Goal: Find specific page/section: Find specific page/section

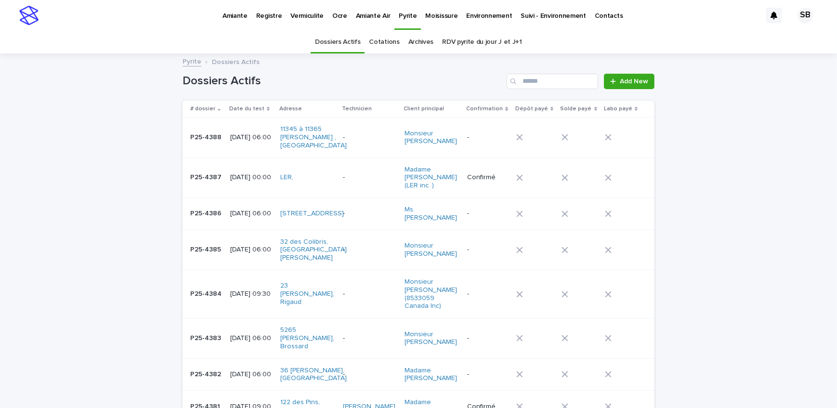
click at [294, 22] on link "Vermiculite" at bounding box center [307, 15] width 42 height 30
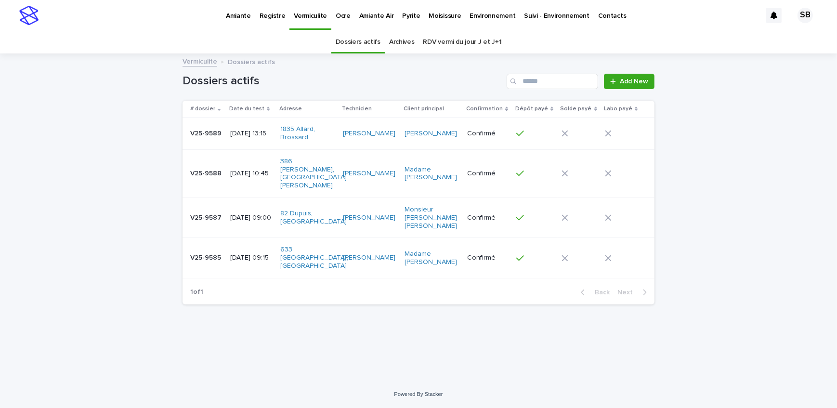
click at [402, 15] on p "Pyrite" at bounding box center [411, 10] width 18 height 20
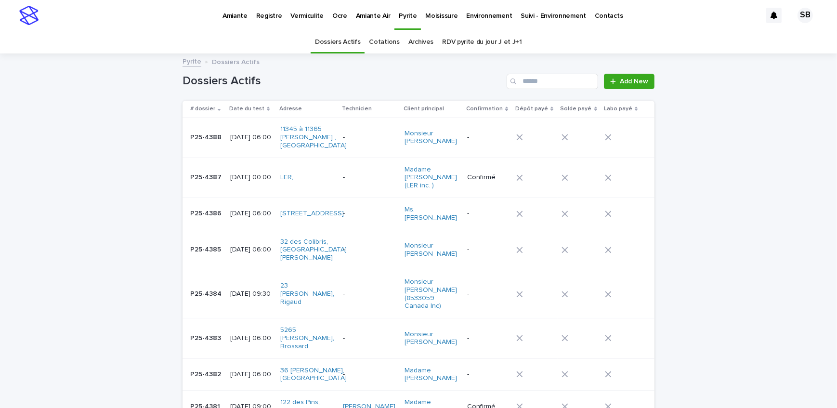
click at [226, 16] on p "Amiante" at bounding box center [234, 10] width 25 height 20
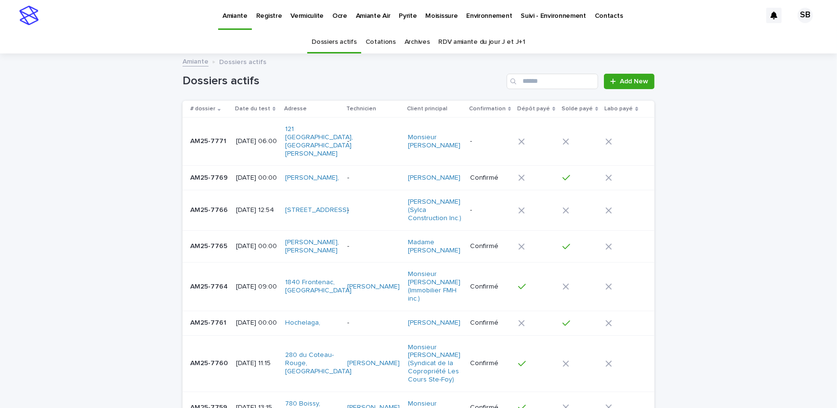
click at [399, 14] on p "Pyrite" at bounding box center [408, 10] width 18 height 20
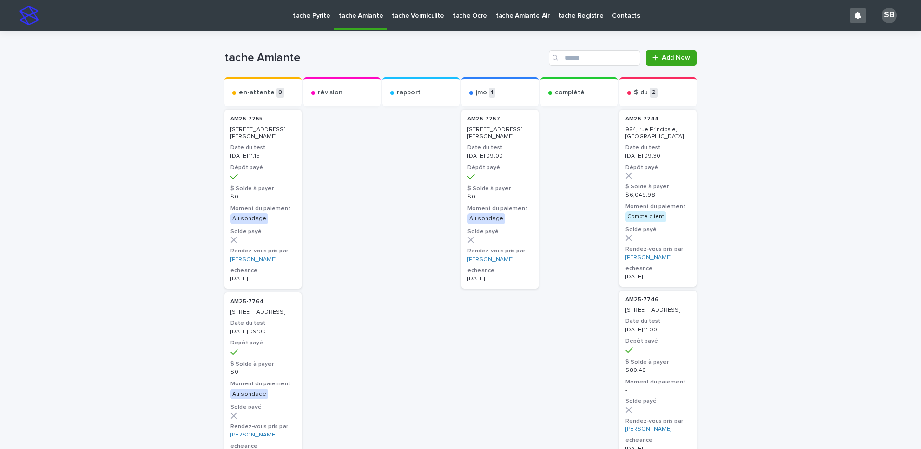
drag, startPoint x: 293, startPoint y: 15, endPoint x: 298, endPoint y: 14, distance: 5.0
click at [298, 14] on p "tache Pyrite" at bounding box center [311, 10] width 37 height 20
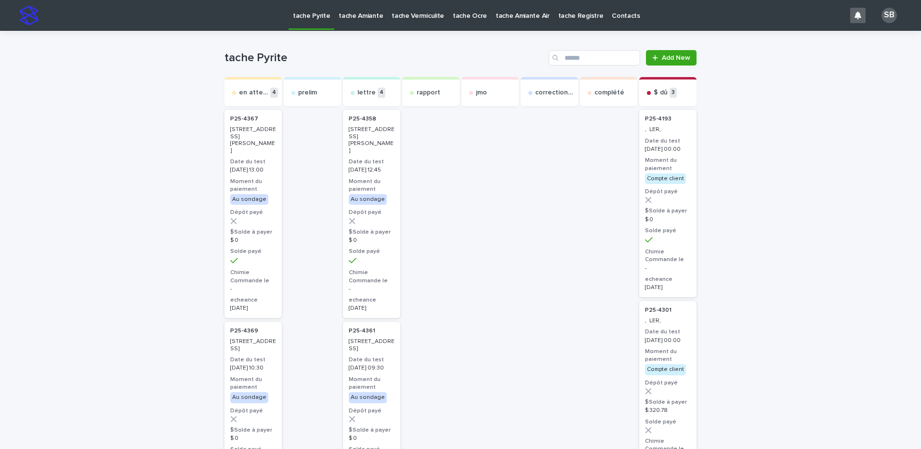
click at [362, 21] on link "tache Amiante" at bounding box center [360, 15] width 53 height 30
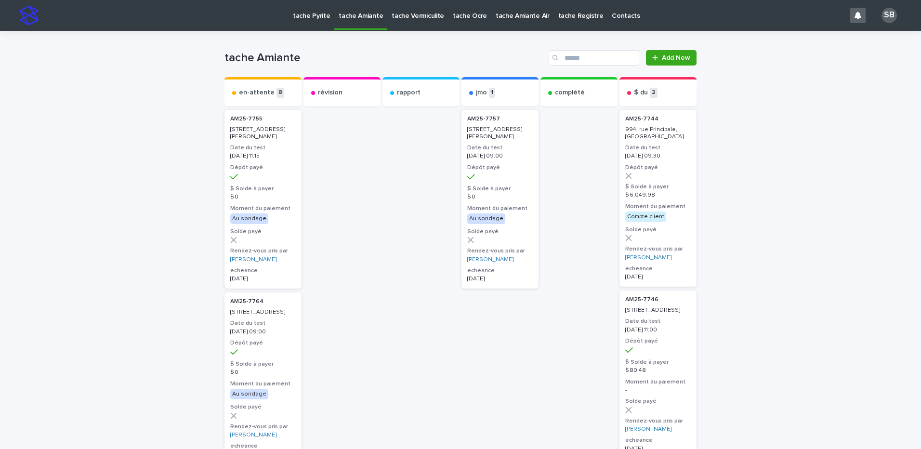
drag, startPoint x: 116, startPoint y: 142, endPoint x: 116, endPoint y: 135, distance: 6.7
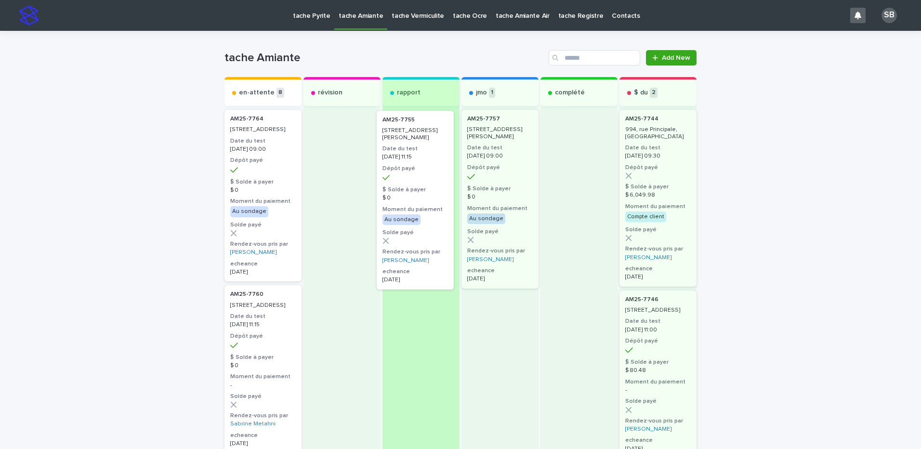
drag, startPoint x: 266, startPoint y: 163, endPoint x: 428, endPoint y: 164, distance: 161.8
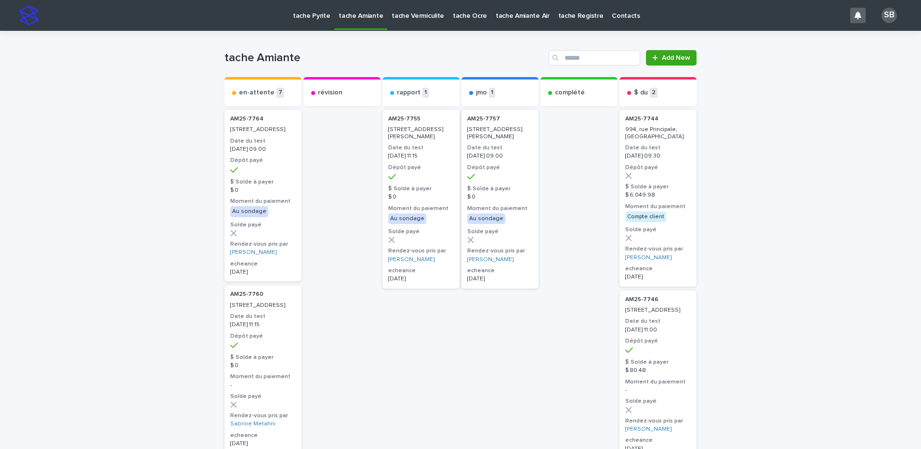
click at [325, 21] on link "tache Pyrite" at bounding box center [311, 15] width 46 height 30
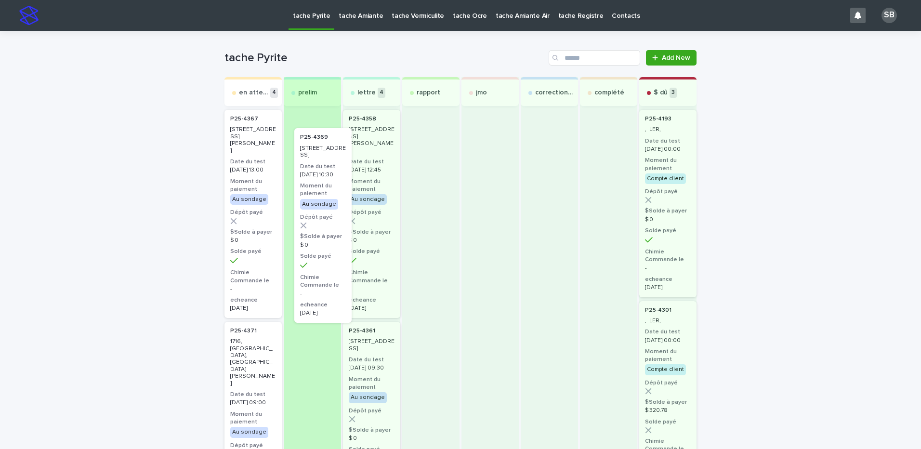
drag, startPoint x: 292, startPoint y: 288, endPoint x: 326, endPoint y: 154, distance: 138.1
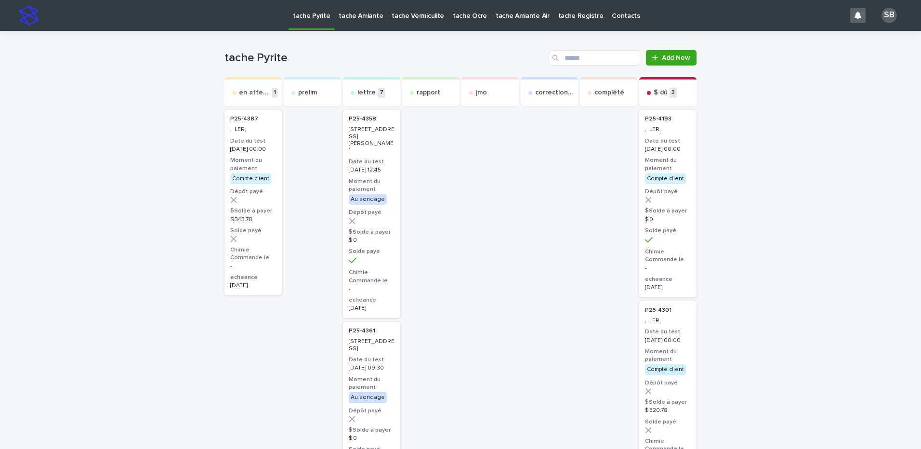
click at [350, 14] on p "tache Amiante" at bounding box center [360, 10] width 44 height 20
